Goal: Use online tool/utility: Utilize a website feature to perform a specific function

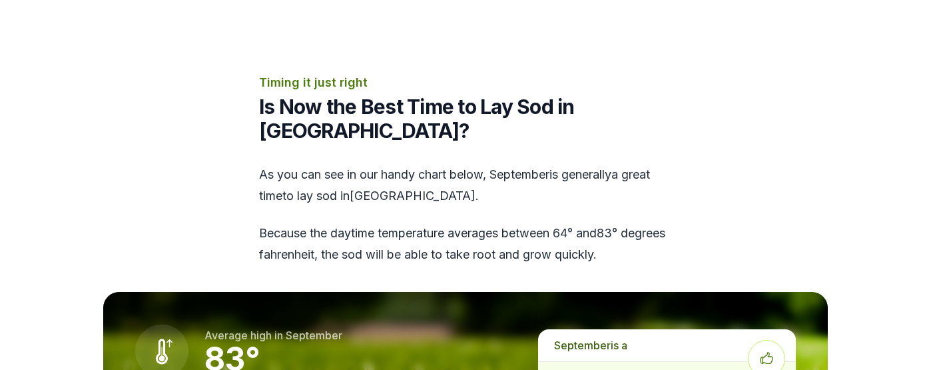
scroll to position [1399, 0]
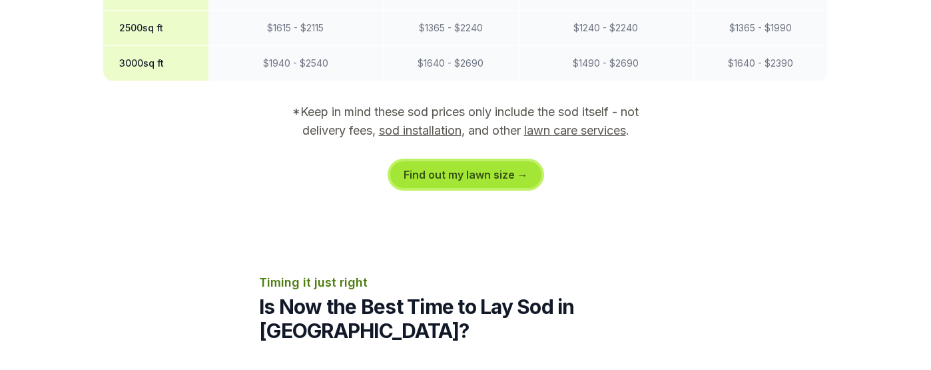
click at [428, 161] on link "Find out my lawn size →" at bounding box center [465, 174] width 151 height 27
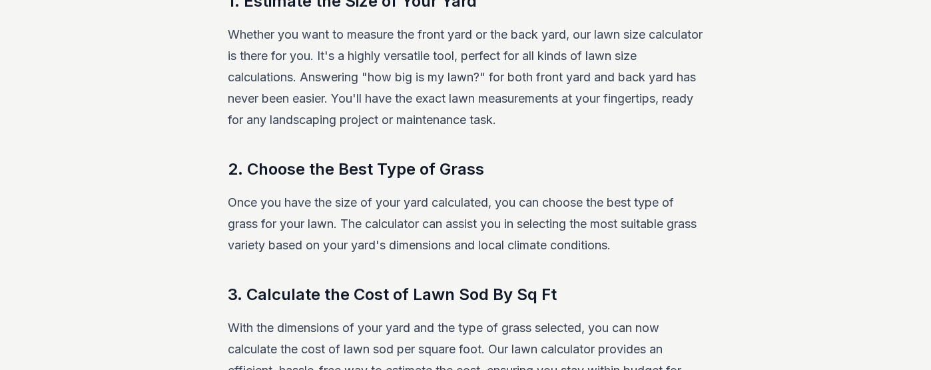
scroll to position [288, 0]
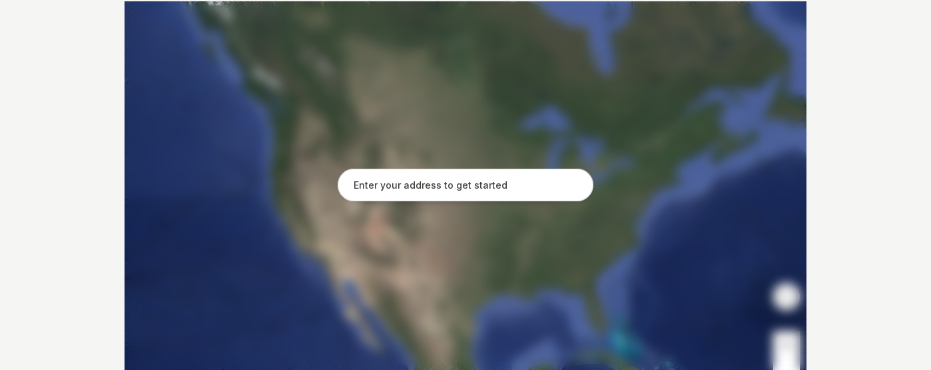
click at [411, 187] on input "text" at bounding box center [466, 185] width 256 height 33
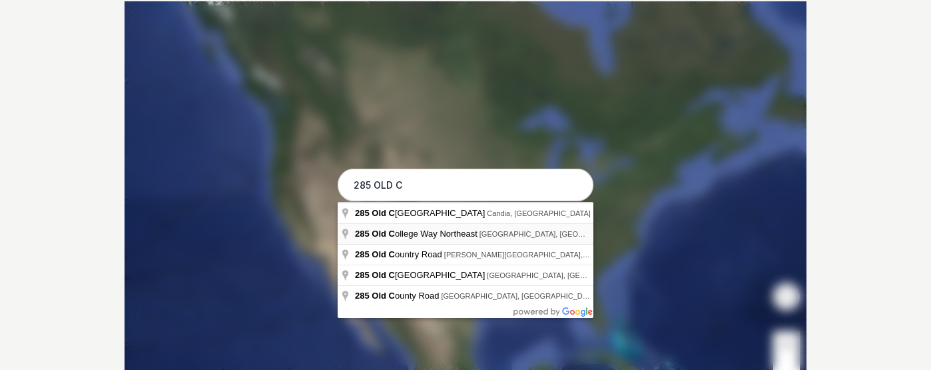
type input "[STREET_ADDRESS]"
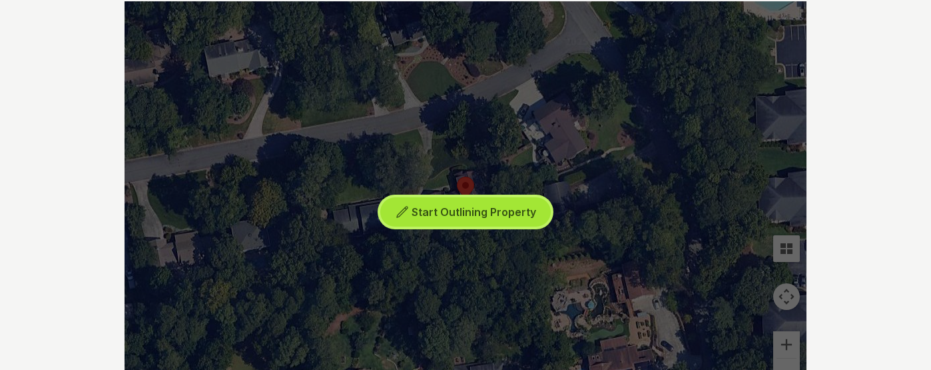
click at [458, 216] on span "Start Outlining Property" at bounding box center [474, 211] width 125 height 13
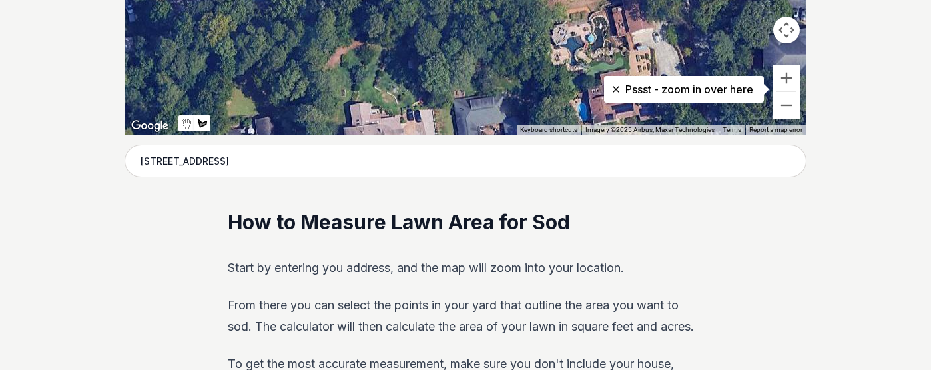
scroll to position [354, 0]
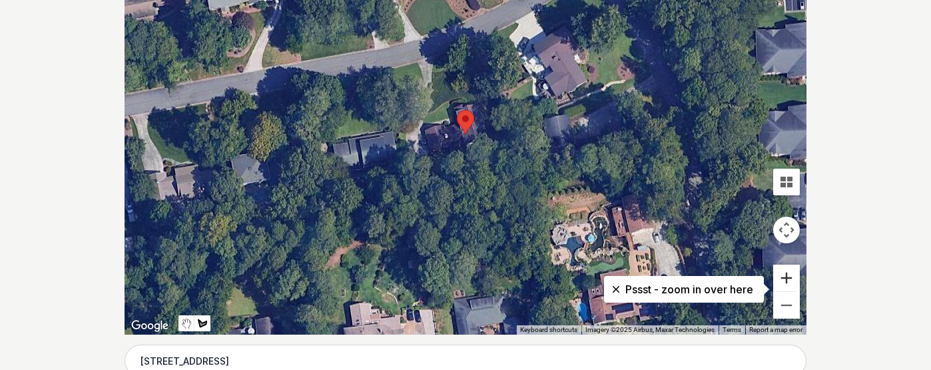
click at [791, 280] on button "Zoom in" at bounding box center [786, 277] width 27 height 27
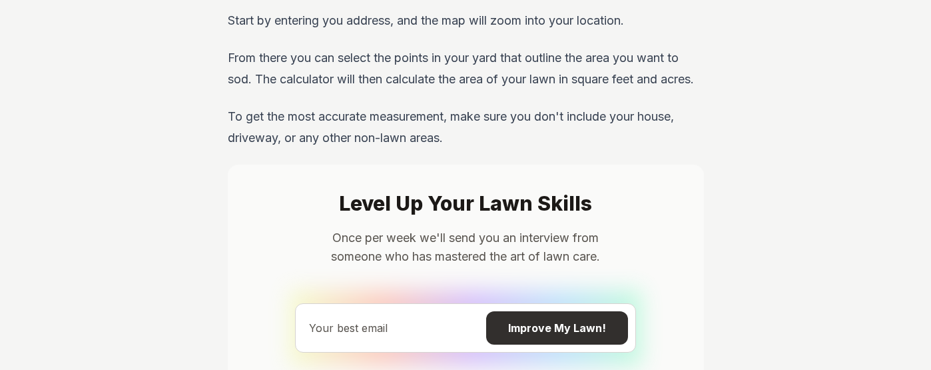
drag, startPoint x: 524, startPoint y: 156, endPoint x: 547, endPoint y: 205, distance: 54.2
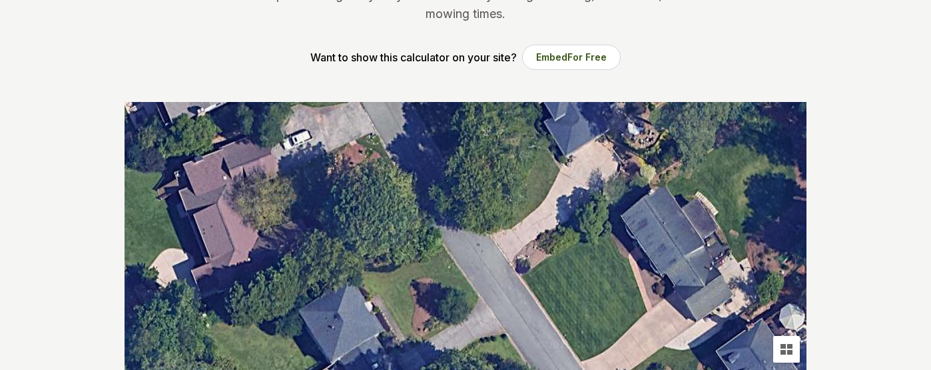
scroll to position [320, 0]
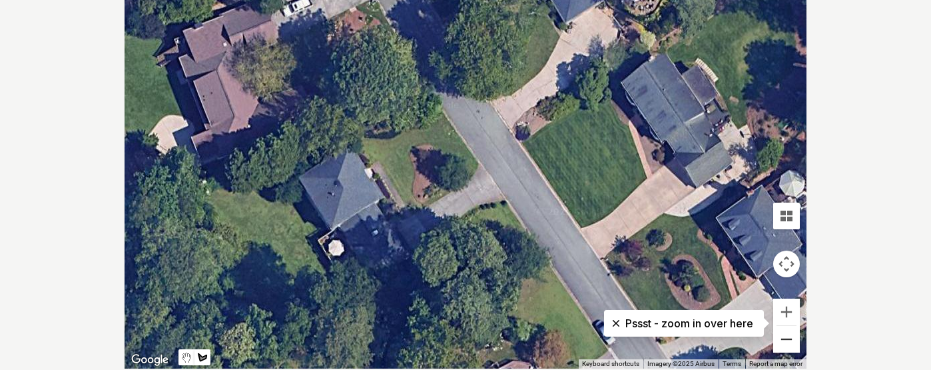
click at [785, 334] on button "Zoom out" at bounding box center [786, 339] width 27 height 27
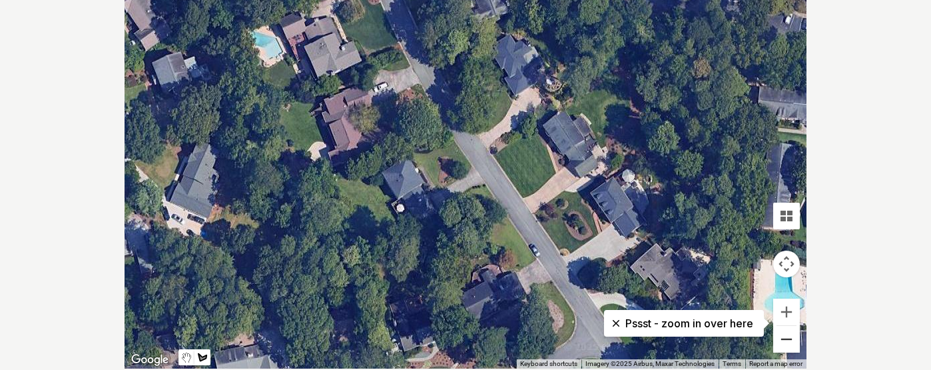
click at [784, 334] on button "Zoom out" at bounding box center [786, 339] width 27 height 27
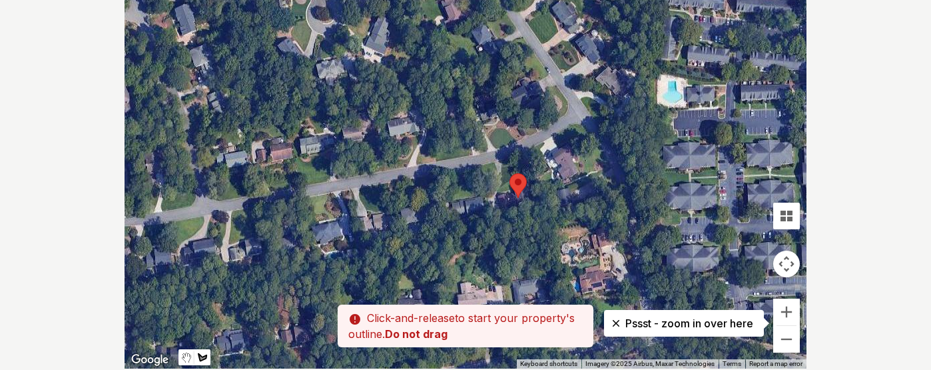
drag, startPoint x: 496, startPoint y: 326, endPoint x: 531, endPoint y: 187, distance: 143.6
click at [542, 185] on div at bounding box center [466, 169] width 682 height 400
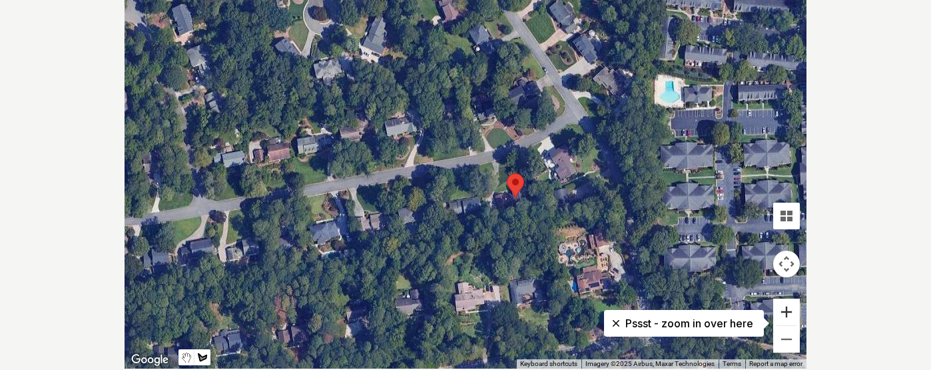
click at [787, 312] on button "Zoom in" at bounding box center [786, 311] width 27 height 27
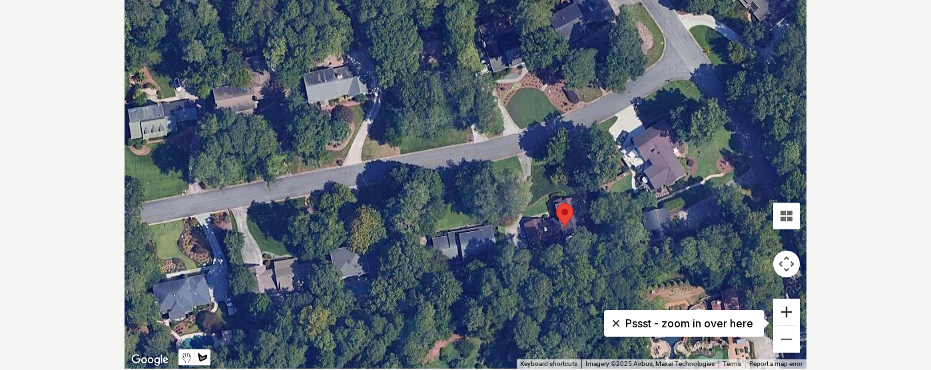
click at [787, 312] on button "Zoom in" at bounding box center [786, 311] width 27 height 27
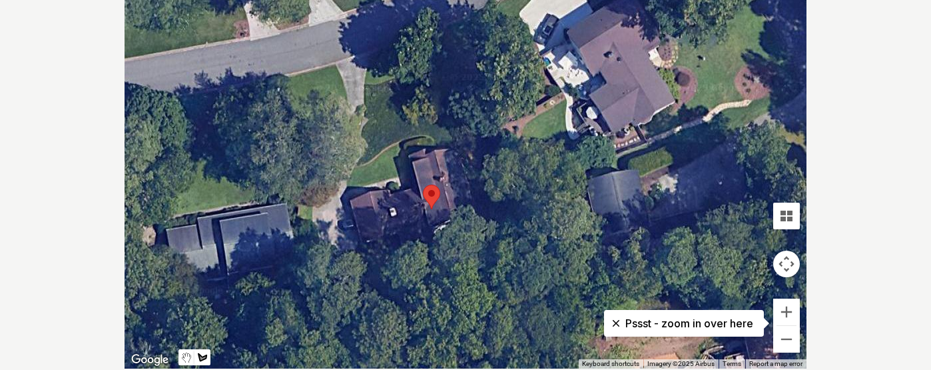
drag, startPoint x: 600, startPoint y: 244, endPoint x: 376, endPoint y: 172, distance: 235.1
click at [376, 172] on div at bounding box center [466, 169] width 682 height 400
click at [365, 85] on div at bounding box center [466, 169] width 682 height 400
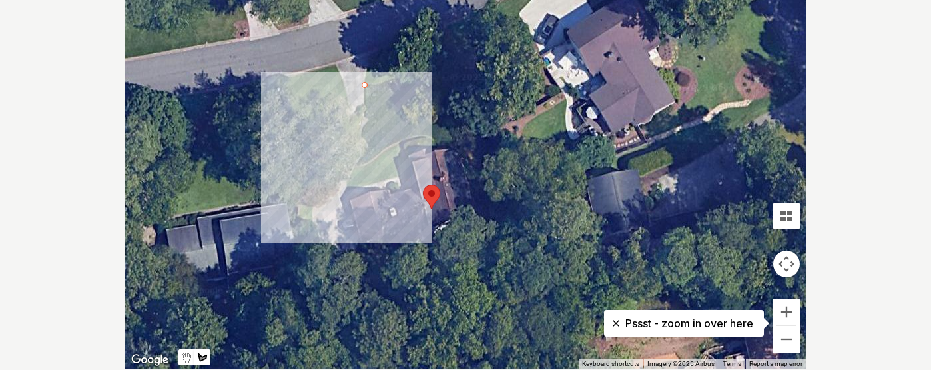
click at [362, 142] on div at bounding box center [466, 169] width 682 height 400
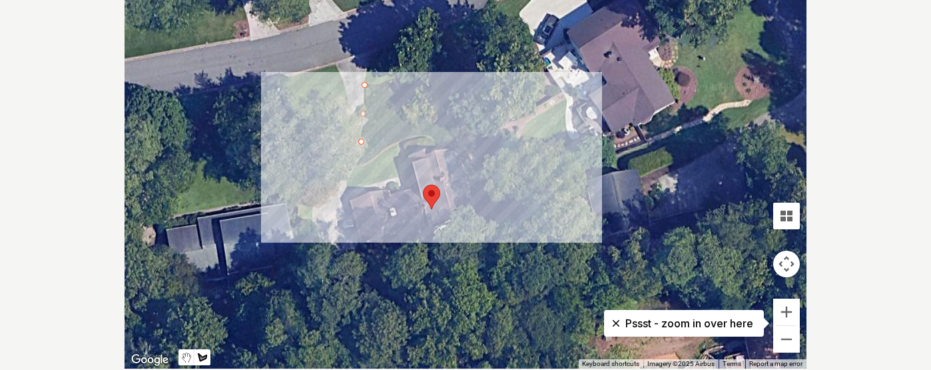
click at [473, 110] on div at bounding box center [466, 169] width 682 height 400
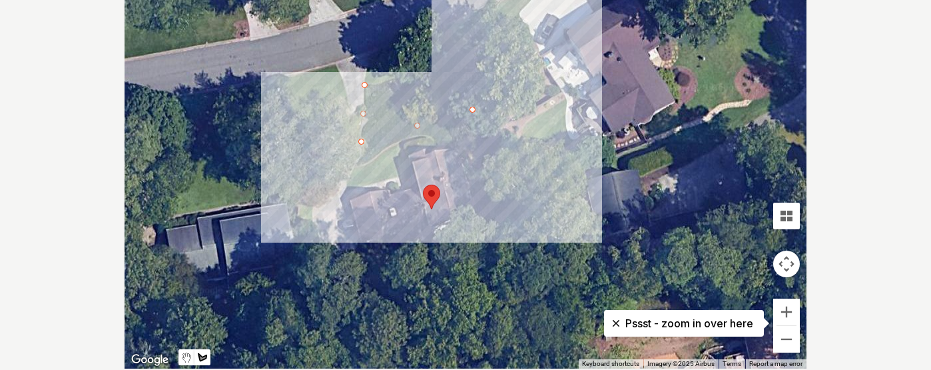
click at [444, 64] on div at bounding box center [466, 169] width 682 height 400
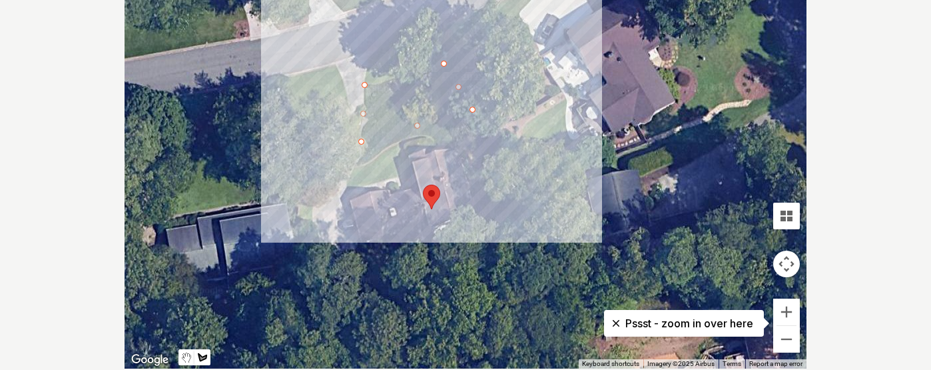
click at [366, 85] on div at bounding box center [466, 169] width 682 height 400
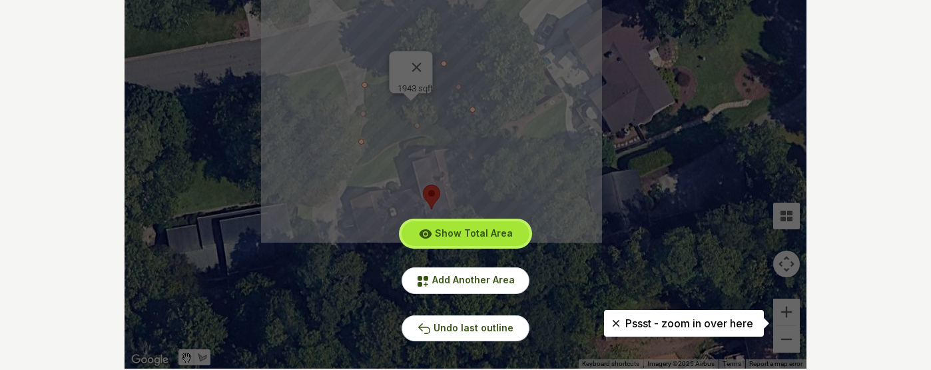
click at [478, 235] on span "Show Total Area" at bounding box center [474, 232] width 78 height 11
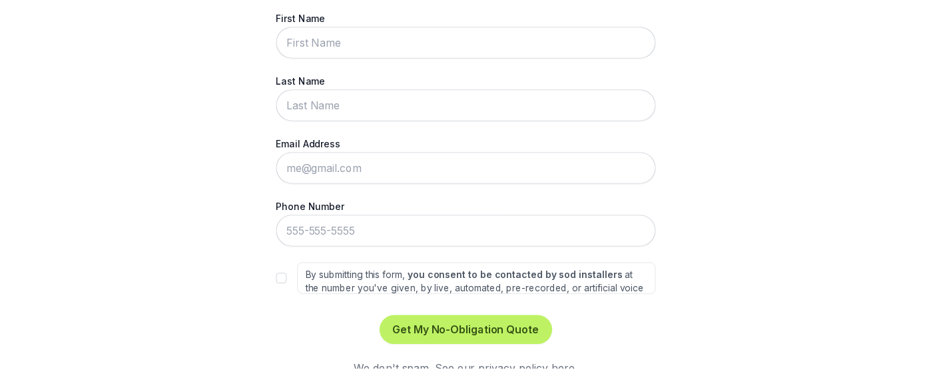
scroll to position [0, 0]
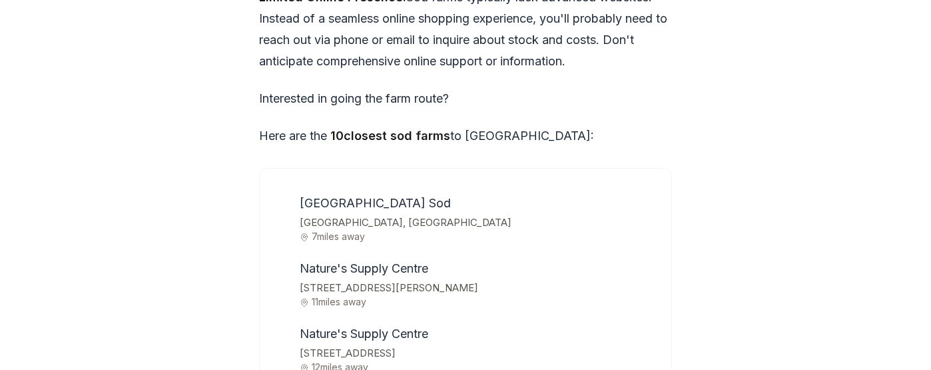
scroll to position [4663, 0]
